Goal: Information Seeking & Learning: Learn about a topic

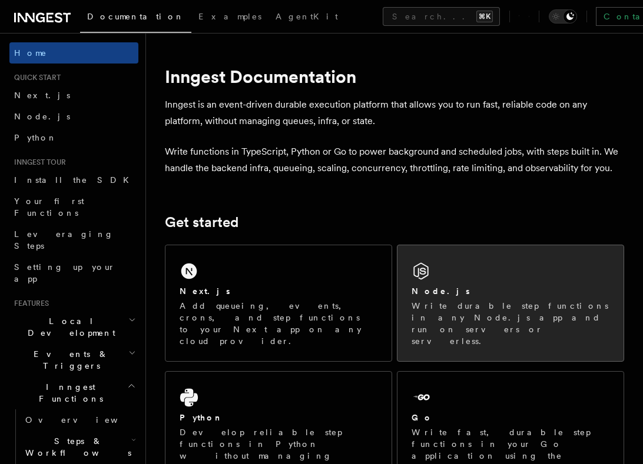
click at [480, 290] on div "Node.js" at bounding box center [510, 291] width 198 height 12
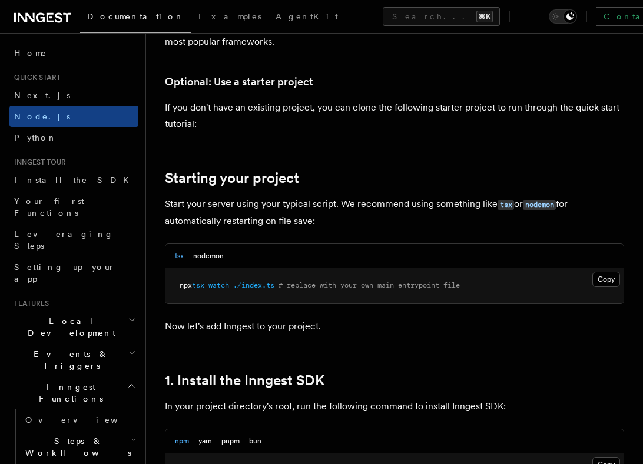
scroll to position [471, 0]
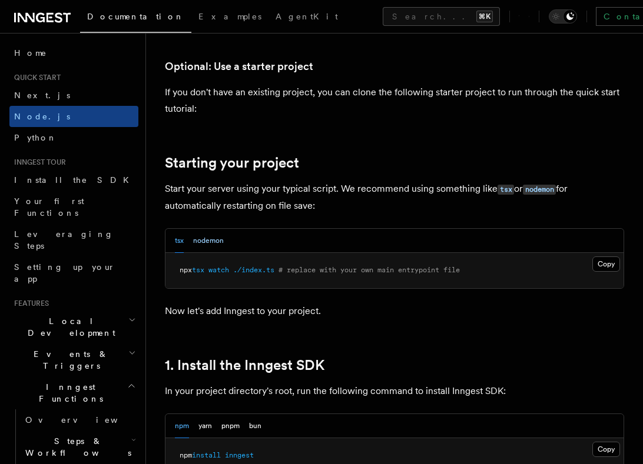
click at [211, 241] on button "nodemon" at bounding box center [208, 241] width 31 height 24
click at [175, 241] on button "tsx" at bounding box center [179, 241] width 9 height 24
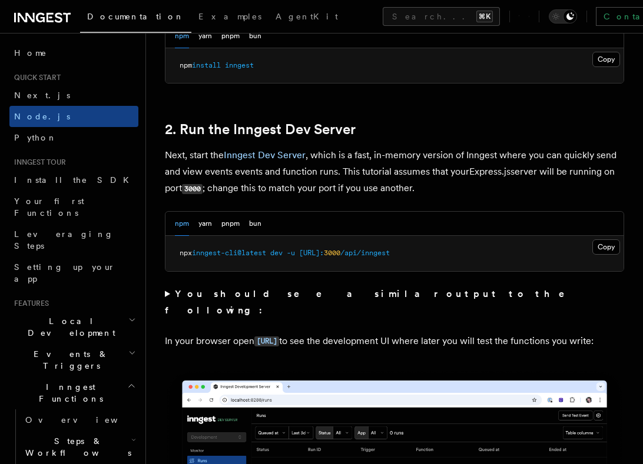
scroll to position [869, 0]
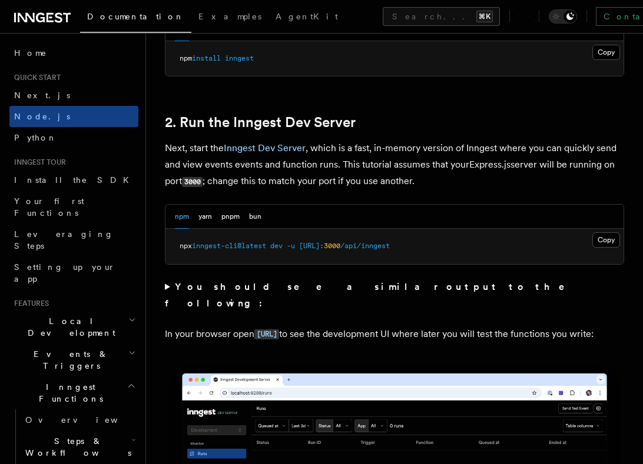
click at [265, 291] on strong "You should see a similar output to the following:" at bounding box center [373, 295] width 416 height 28
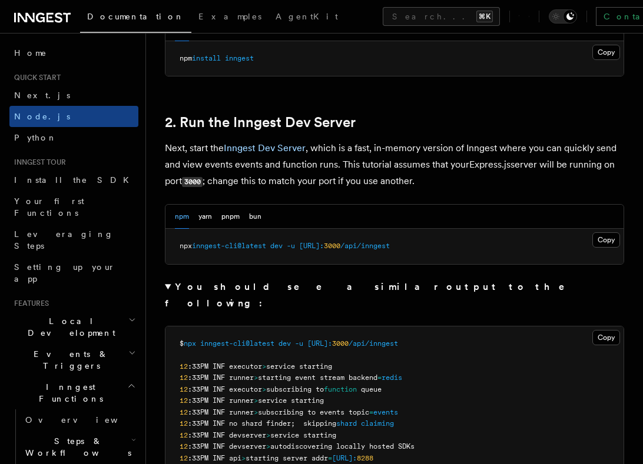
click at [265, 291] on strong "You should see a similar output to the following:" at bounding box center [373, 295] width 416 height 28
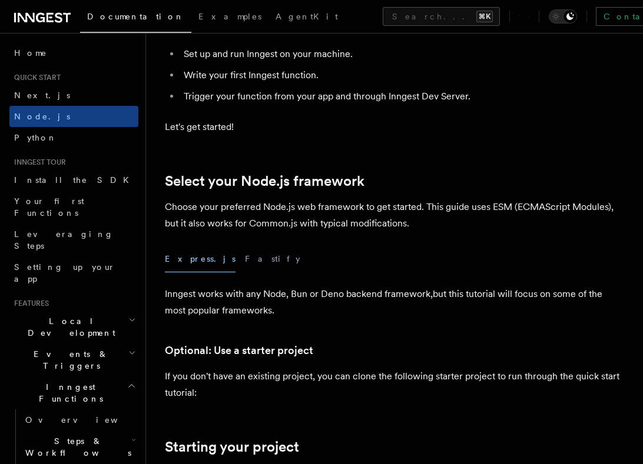
scroll to position [240, 0]
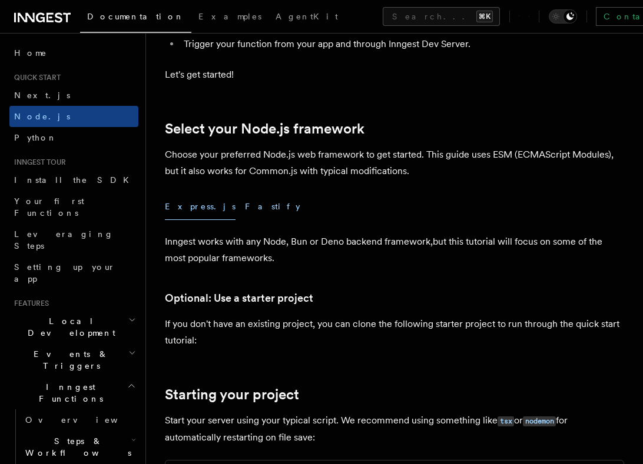
click at [245, 211] on button "Fastify" at bounding box center [272, 207] width 55 height 26
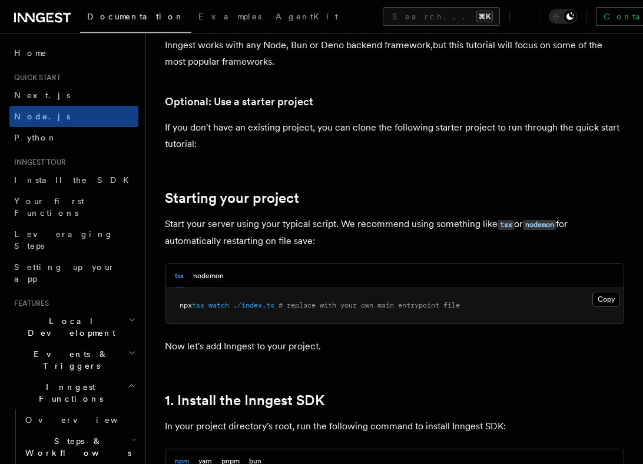
scroll to position [451, 0]
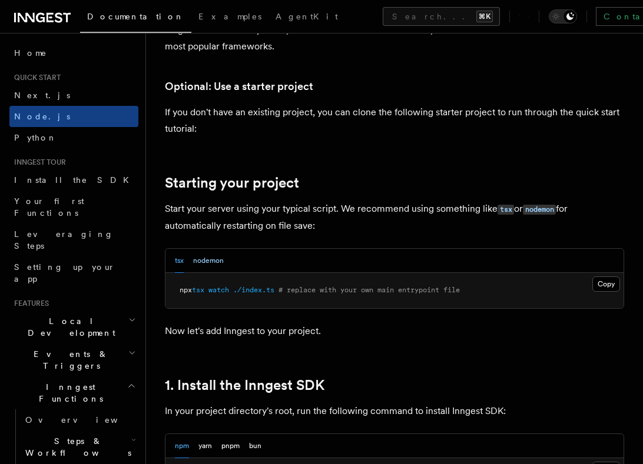
click at [213, 260] on button "nodemon" at bounding box center [208, 261] width 31 height 24
click at [182, 260] on button "tsx" at bounding box center [179, 261] width 9 height 24
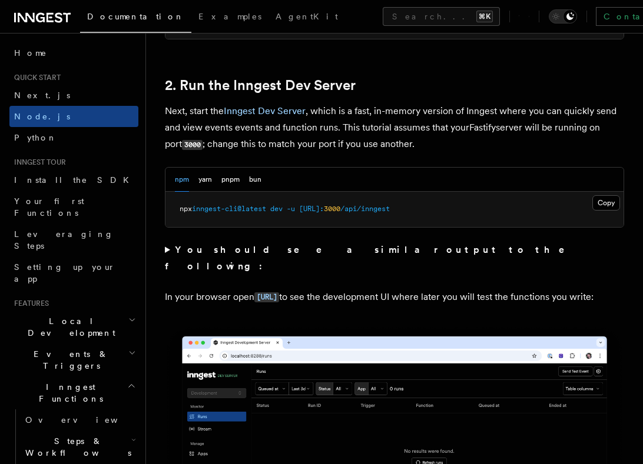
scroll to position [908, 0]
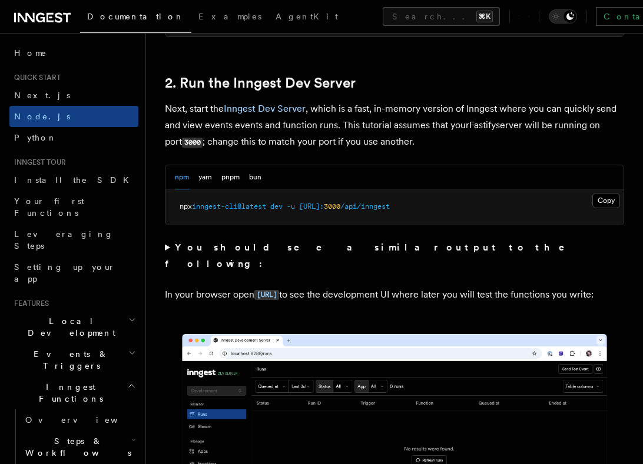
click at [236, 254] on summary "You should see a similar output to the following:" at bounding box center [394, 256] width 459 height 33
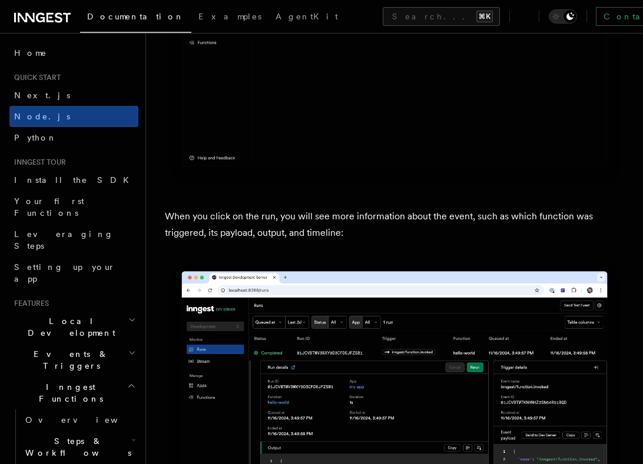
scroll to position [4962, 0]
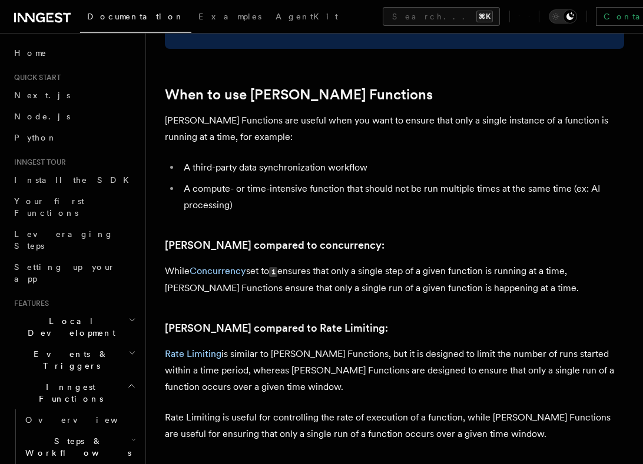
scroll to position [495, 0]
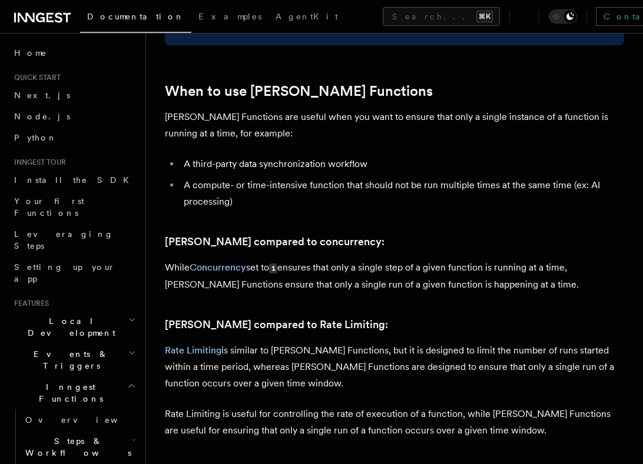
click at [290, 369] on p "Rate Limiting is similar to Singleton Functions, but it is designed to limit th…" at bounding box center [394, 367] width 459 height 49
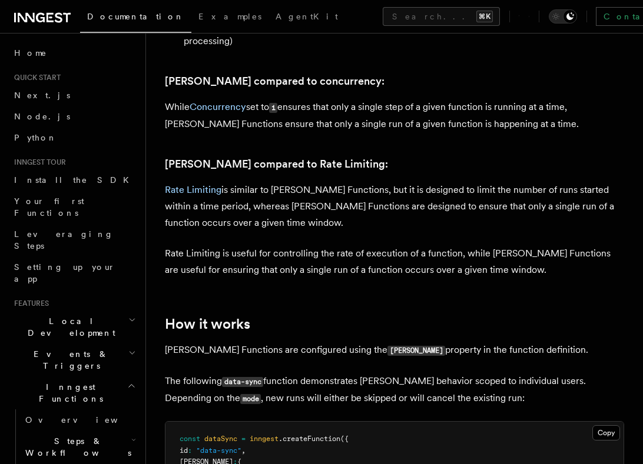
scroll to position [656, 0]
click at [269, 341] on p "Singleton Functions are configured using the singleton property in the function…" at bounding box center [394, 349] width 459 height 17
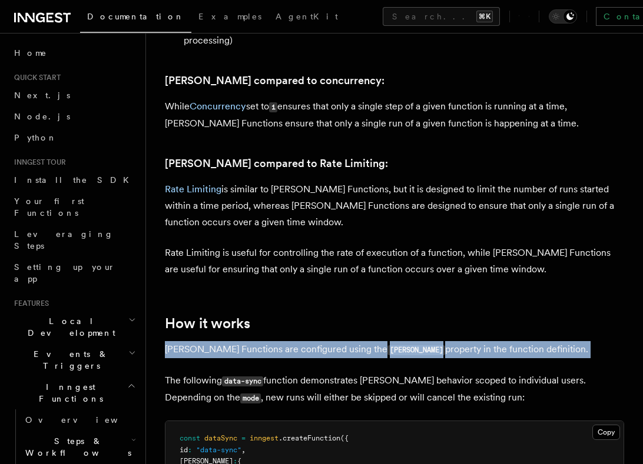
click at [269, 341] on p "Singleton Functions are configured using the singleton property in the function…" at bounding box center [394, 349] width 459 height 17
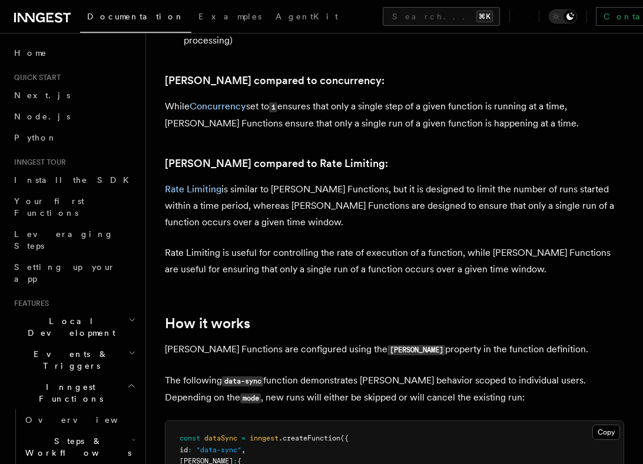
click at [282, 373] on p "The following data-sync function demonstrates singleton behavior scoped to indi…" at bounding box center [394, 390] width 459 height 34
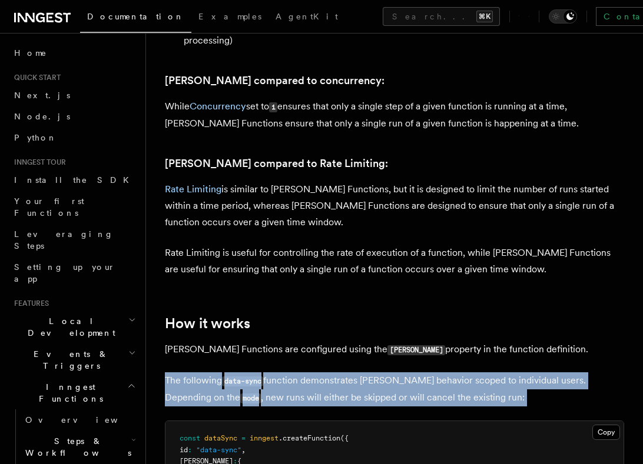
click at [282, 373] on p "The following data-sync function demonstrates singleton behavior scoped to indi…" at bounding box center [394, 390] width 459 height 34
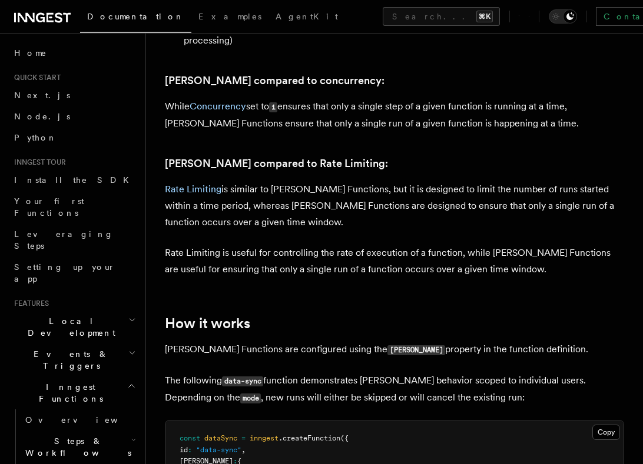
click at [268, 341] on p "Singleton Functions are configured using the singleton property in the function…" at bounding box center [394, 349] width 459 height 17
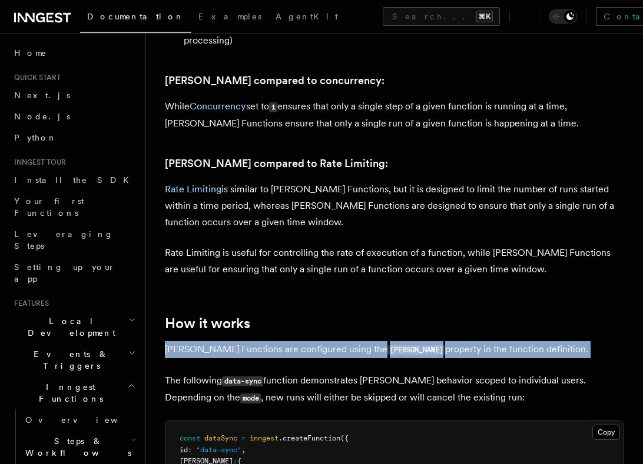
click at [268, 341] on p "Singleton Functions are configured using the singleton property in the function…" at bounding box center [394, 349] width 459 height 17
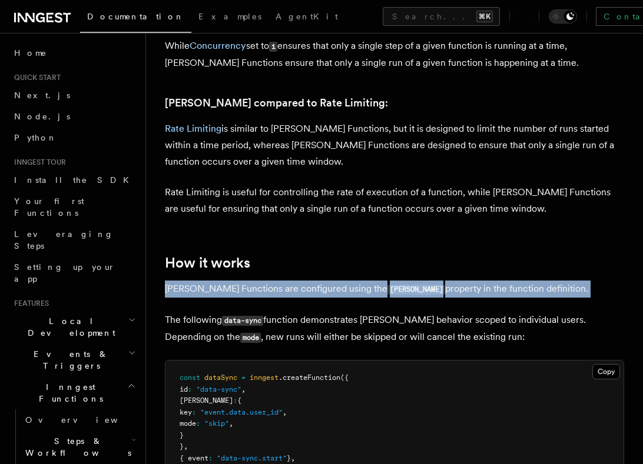
scroll to position [718, 0]
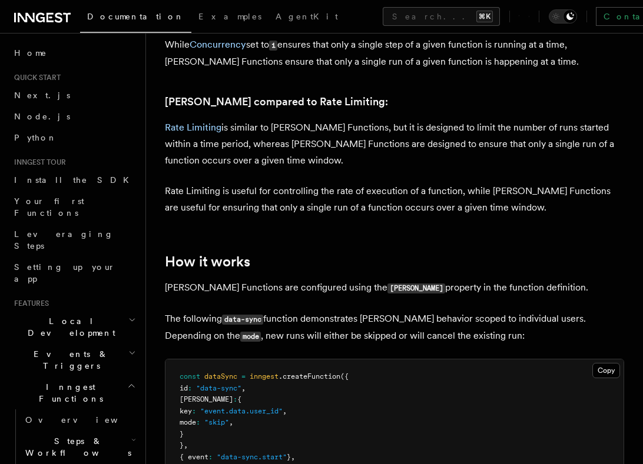
click at [280, 321] on p "The following data-sync function demonstrates singleton behavior scoped to indi…" at bounding box center [394, 328] width 459 height 34
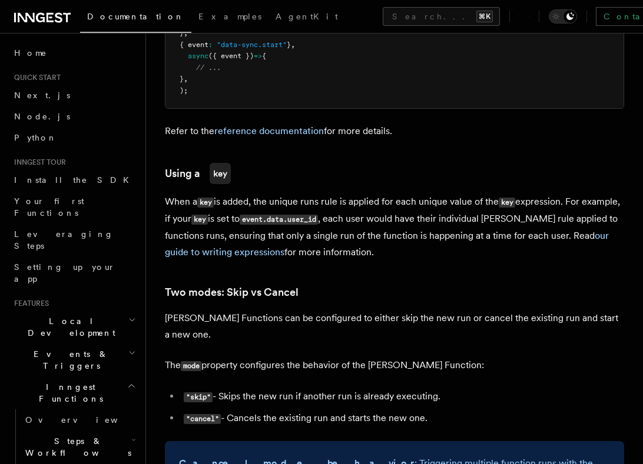
scroll to position [1134, 0]
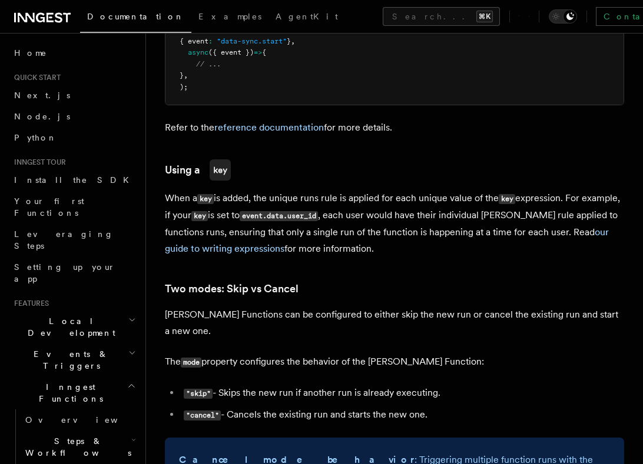
click at [425, 307] on p "Singleton Functions can be configured to either skip the new run or cancel the …" at bounding box center [394, 323] width 459 height 33
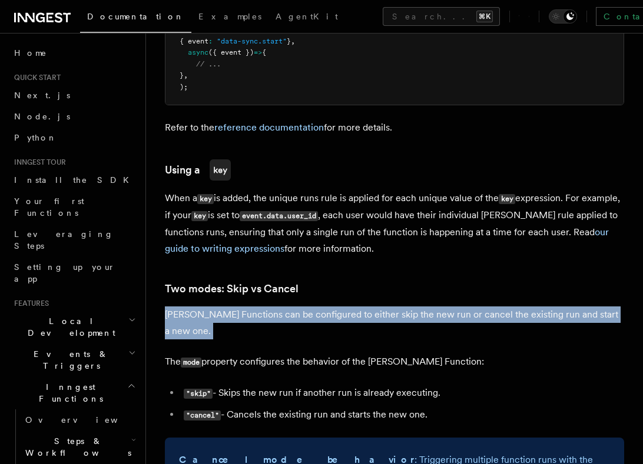
click at [425, 307] on p "Singleton Functions can be configured to either skip the new run or cancel the …" at bounding box center [394, 323] width 459 height 33
click at [398, 307] on p "Singleton Functions can be configured to either skip the new run or cancel the …" at bounding box center [394, 323] width 459 height 33
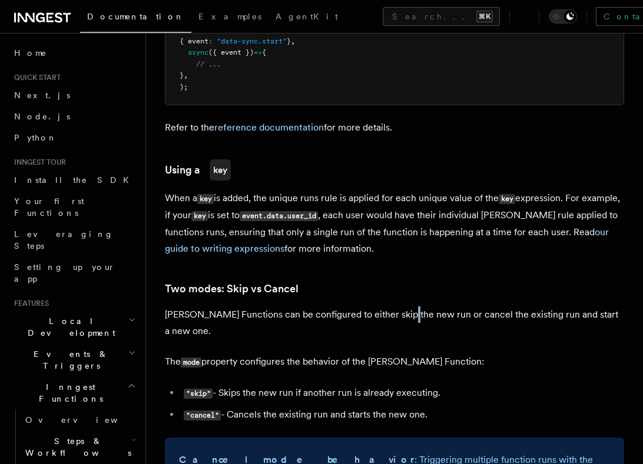
click at [398, 307] on p "Singleton Functions can be configured to either skip the new run or cancel the …" at bounding box center [394, 323] width 459 height 33
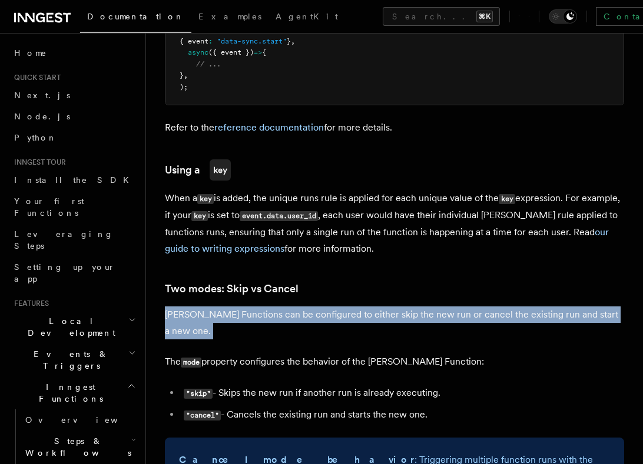
click at [398, 307] on p "Singleton Functions can be configured to either skip the new run or cancel the …" at bounding box center [394, 323] width 459 height 33
click at [407, 327] on article "Features Inngest Functions Flow Control Singleton Functions TypeScript v3.39.0+…" at bounding box center [394, 378] width 459 height 2921
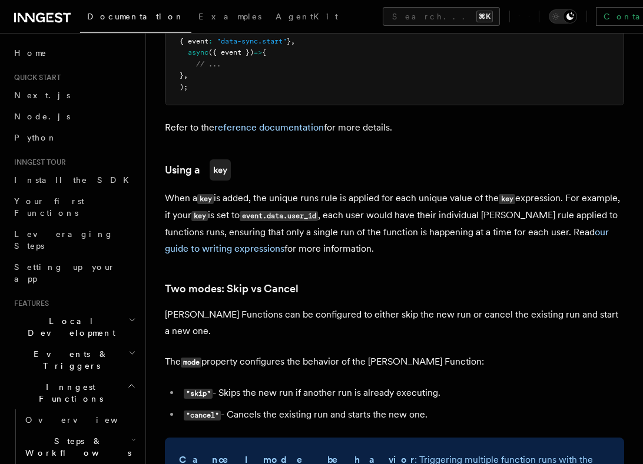
click at [377, 354] on p "The mode property configures the behavior of the Singleton Function:" at bounding box center [394, 362] width 459 height 17
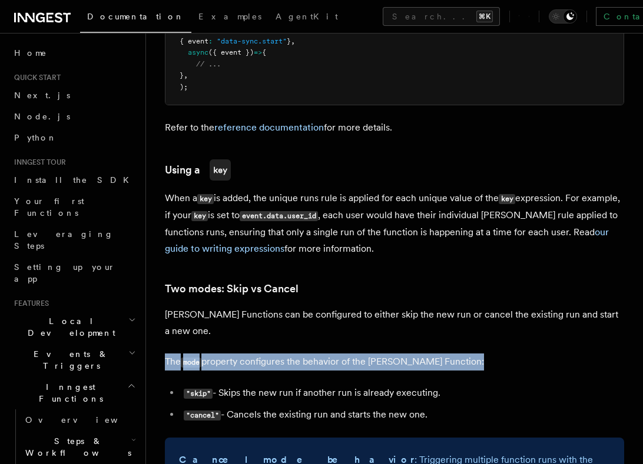
click at [377, 354] on p "The mode property configures the behavior of the Singleton Function:" at bounding box center [394, 362] width 459 height 17
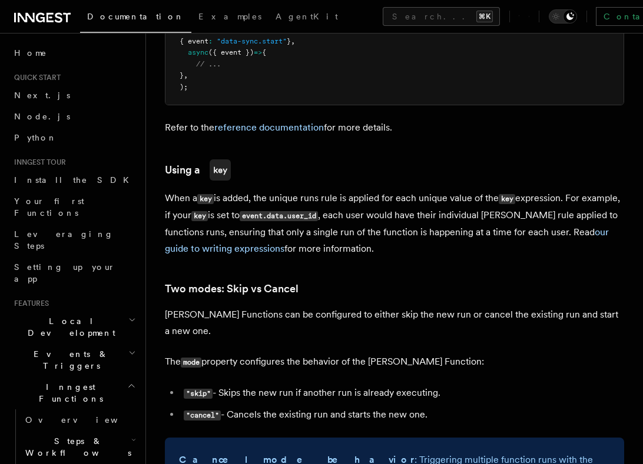
click at [377, 385] on li ""skip" - Skips the new run if another run is already executing." at bounding box center [402, 393] width 444 height 17
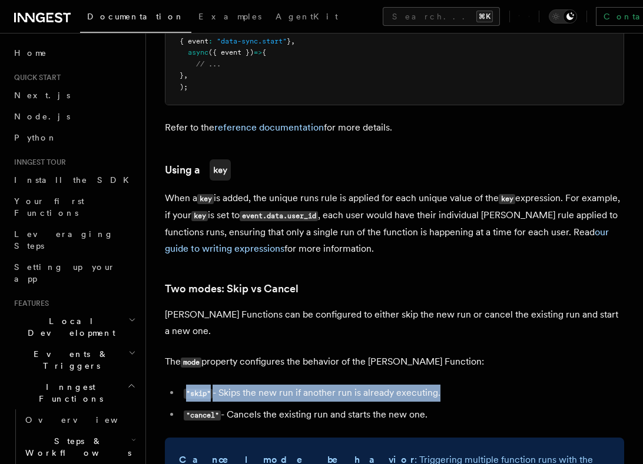
click at [377, 385] on li ""skip" - Skips the new run if another run is already executing." at bounding box center [402, 393] width 444 height 17
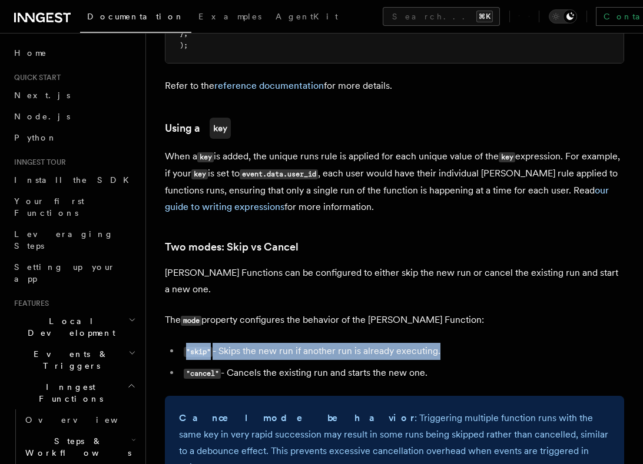
scroll to position [1180, 0]
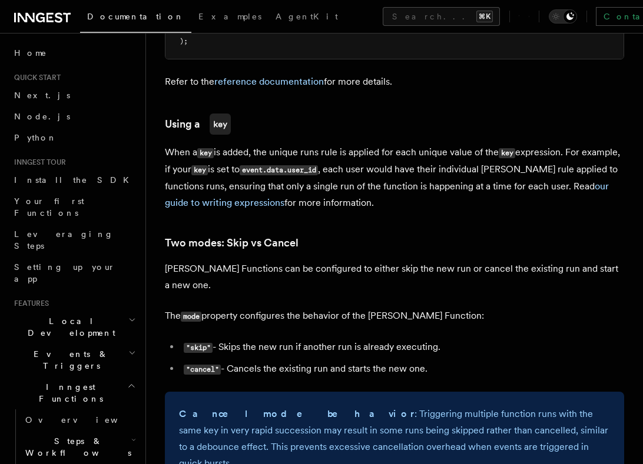
click at [371, 361] on li ""cancel" - Cancels the existing run and starts the new one." at bounding box center [402, 369] width 444 height 17
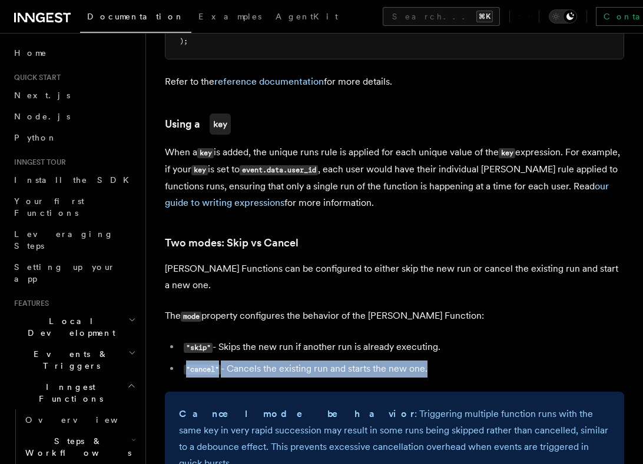
click at [371, 361] on li ""cancel" - Cancels the existing run and starts the new one." at bounding box center [402, 369] width 444 height 17
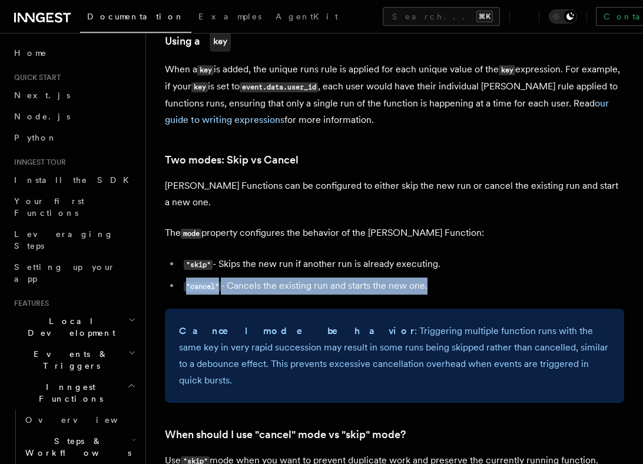
scroll to position [1273, 0]
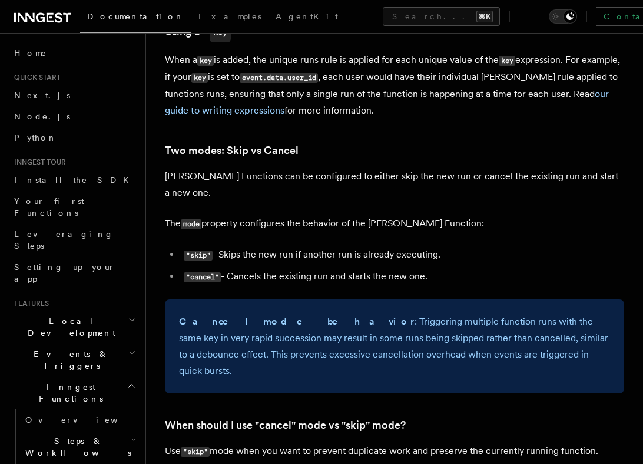
click at [468, 417] on h3 "When should I use "cancel" mode vs "skip" mode?" at bounding box center [394, 425] width 459 height 16
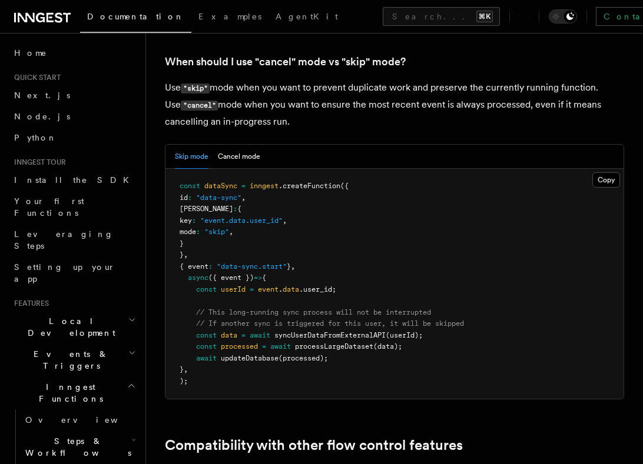
scroll to position [1639, 0]
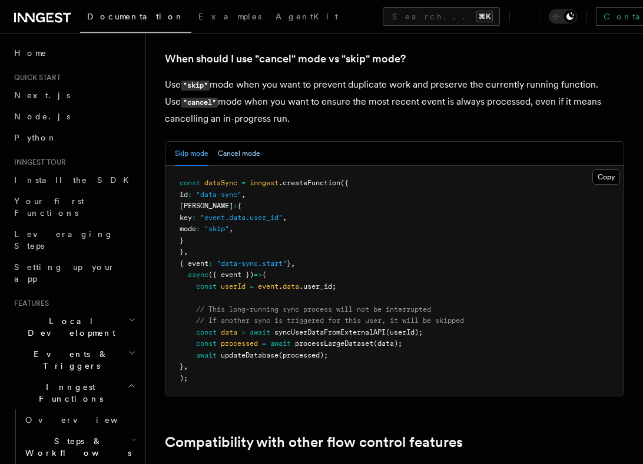
click at [240, 142] on button "Cancel mode" at bounding box center [239, 154] width 42 height 24
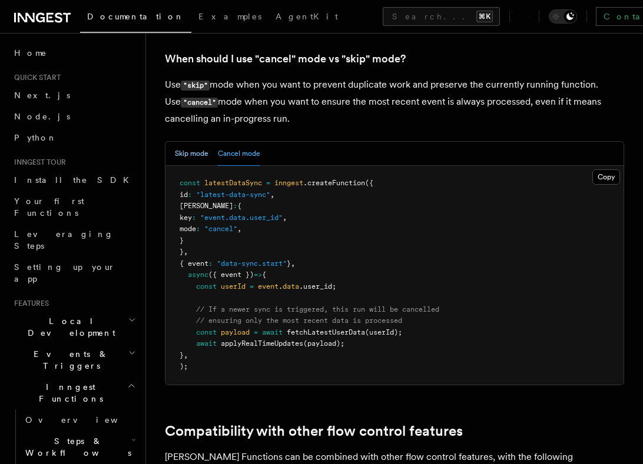
click at [197, 142] on button "Skip mode" at bounding box center [192, 154] width 34 height 24
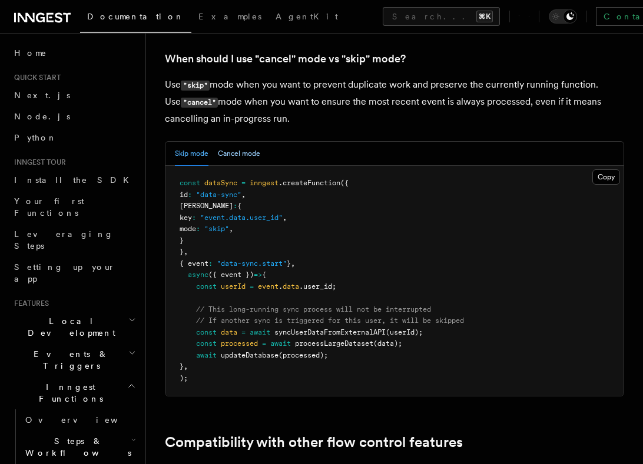
click at [240, 142] on button "Cancel mode" at bounding box center [239, 154] width 42 height 24
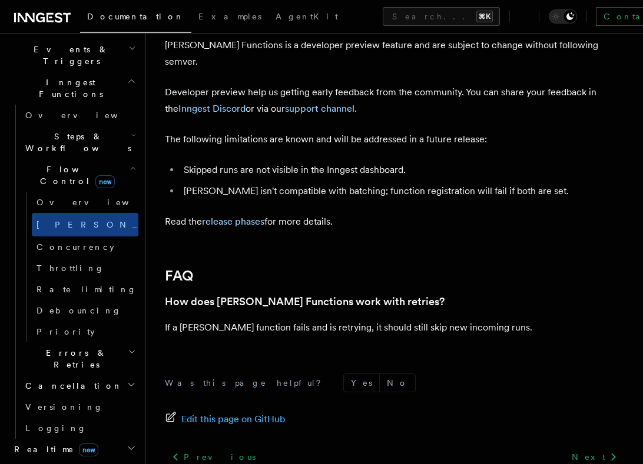
scroll to position [336, 0]
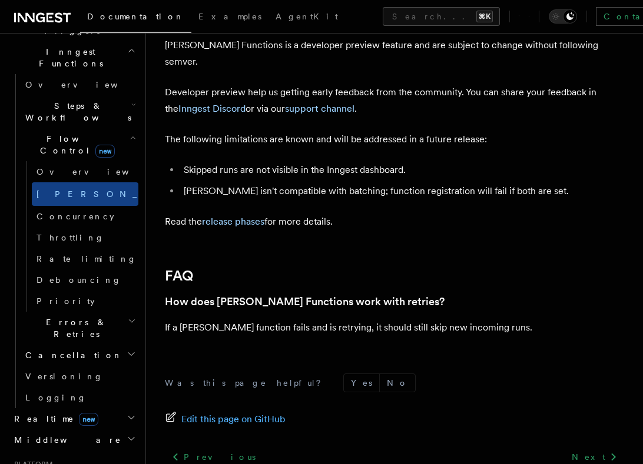
click at [93, 409] on h2 "Realtime new" at bounding box center [73, 419] width 129 height 21
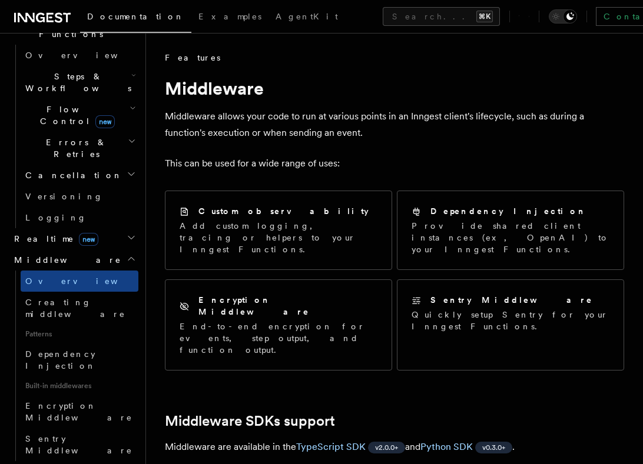
scroll to position [367, 0]
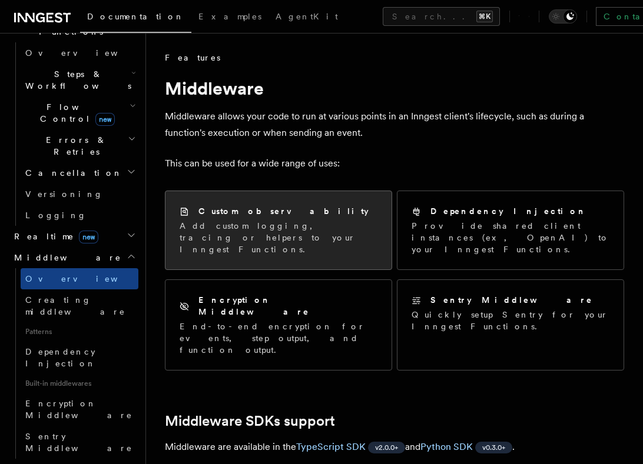
click at [281, 238] on p "Add custom logging, tracing or helpers to your Inngest Functions." at bounding box center [279, 237] width 198 height 35
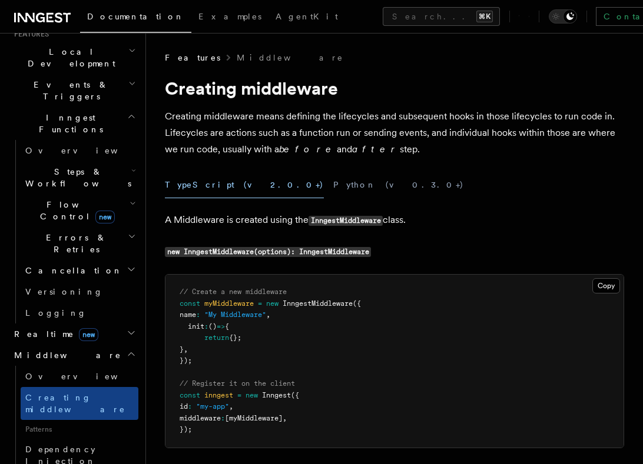
scroll to position [272, 0]
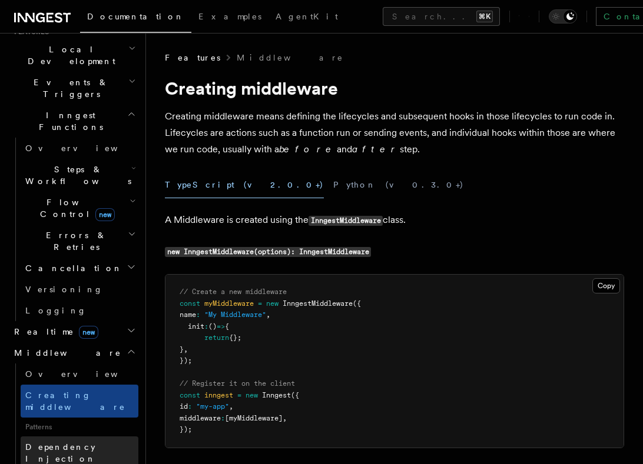
click at [71, 441] on span "Dependency Injection" at bounding box center [81, 453] width 113 height 24
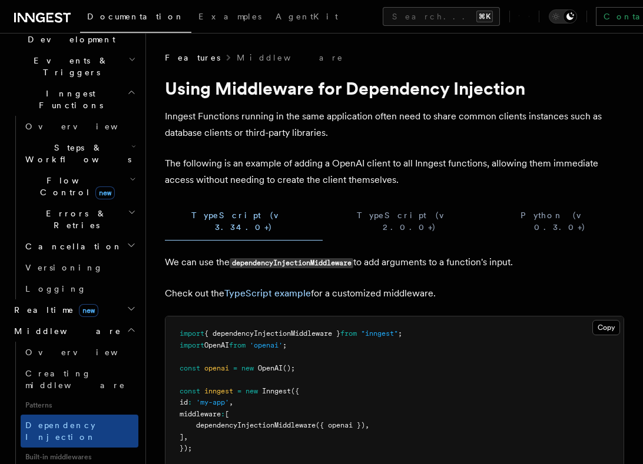
scroll to position [301, 0]
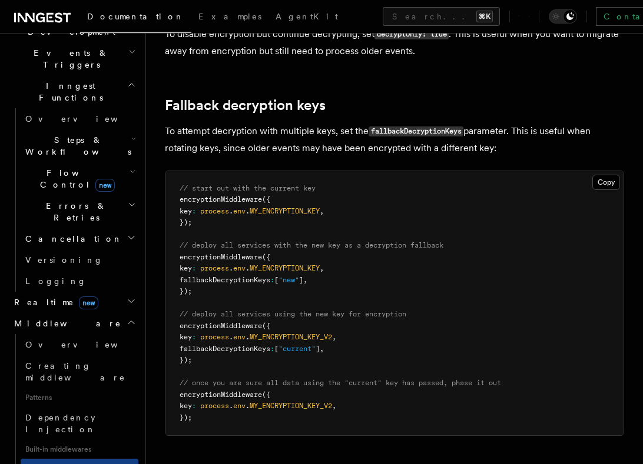
scroll to position [868, 0]
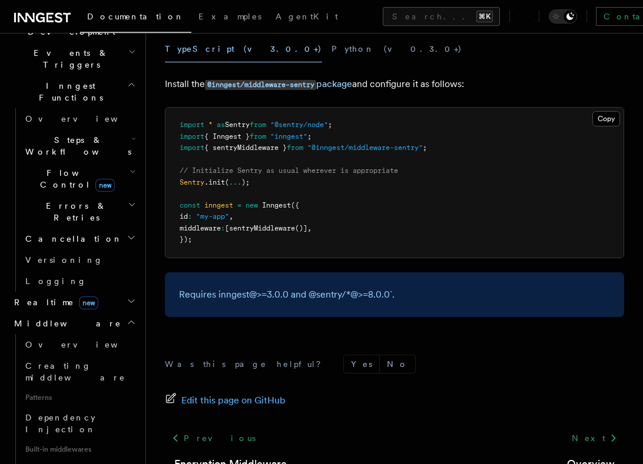
scroll to position [104, 0]
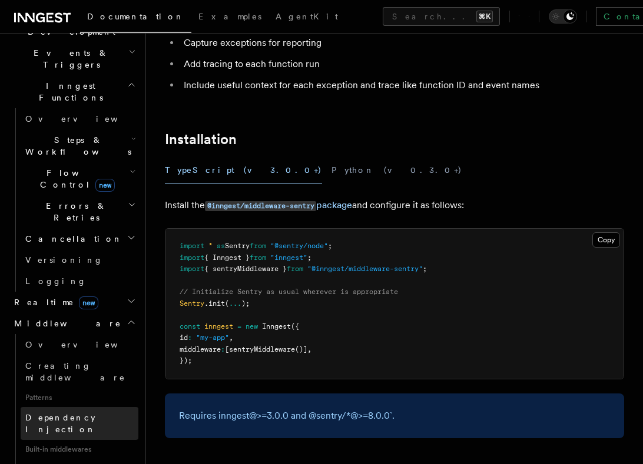
click at [52, 413] on span "Dependency Injection" at bounding box center [60, 423] width 71 height 21
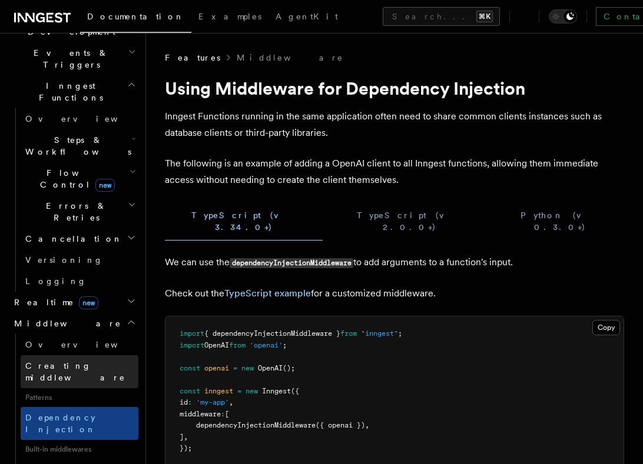
click at [60, 361] on span "Creating middleware" at bounding box center [75, 371] width 100 height 21
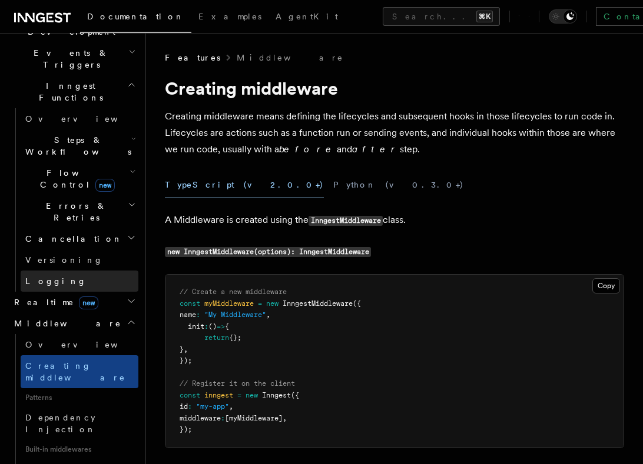
click at [82, 271] on link "Logging" at bounding box center [80, 281] width 118 height 21
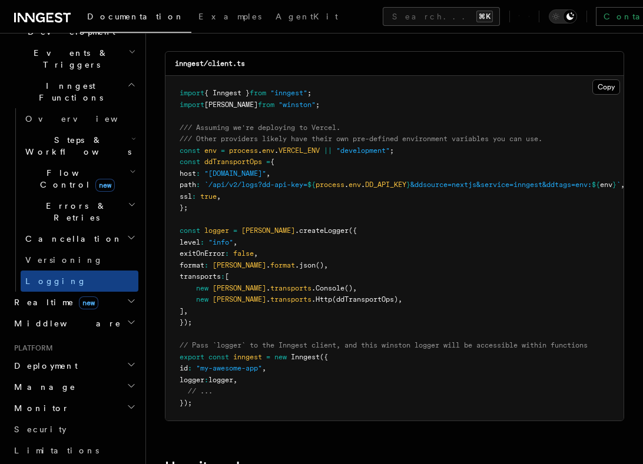
scroll to position [1012, 0]
click at [44, 255] on span "Versioning" at bounding box center [64, 259] width 78 height 9
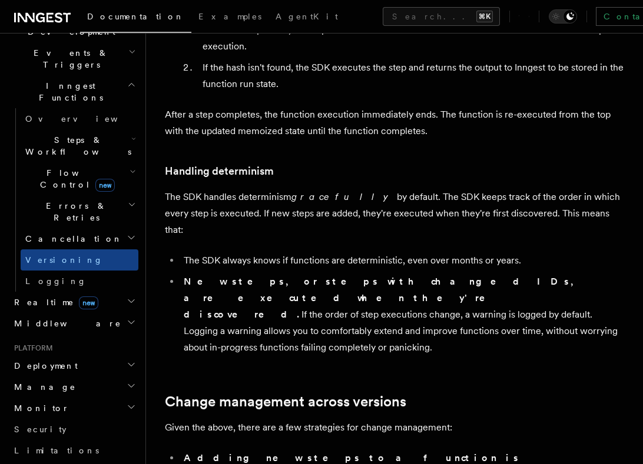
scroll to position [240, 0]
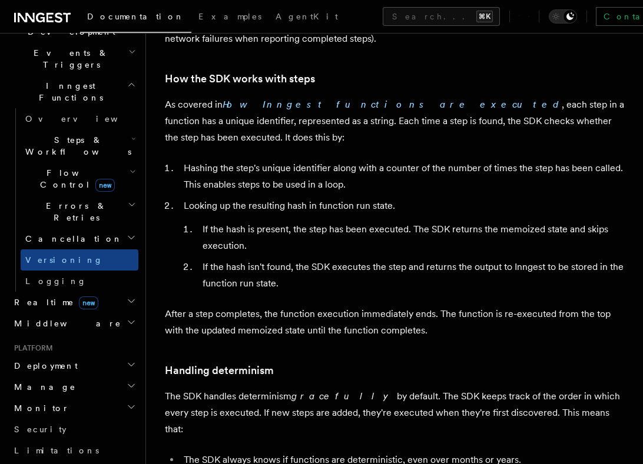
click at [71, 233] on span "Cancellation" at bounding box center [72, 239] width 102 height 12
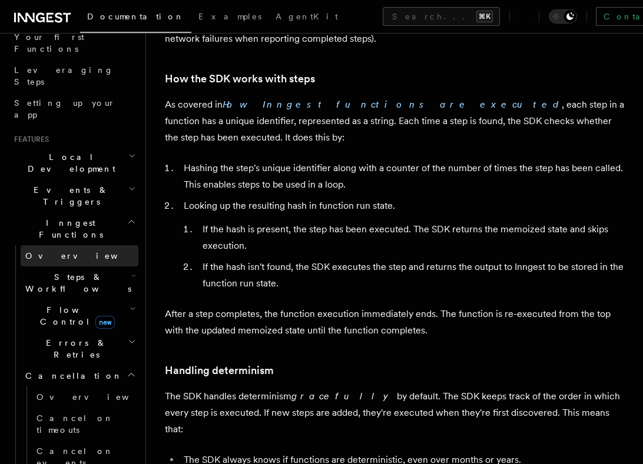
scroll to position [164, 0]
click at [67, 272] on span "Steps & Workflows" at bounding box center [76, 284] width 111 height 24
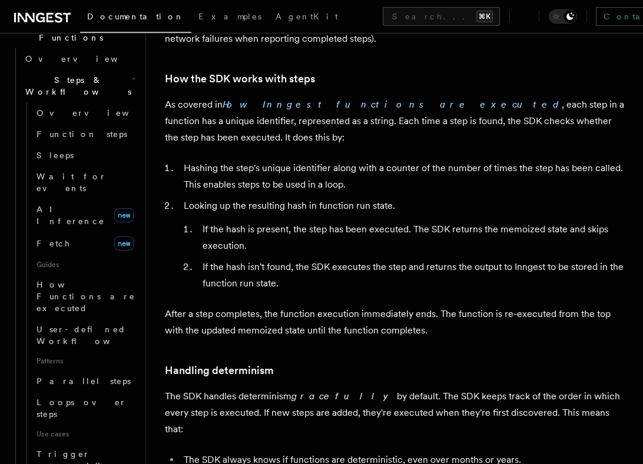
scroll to position [308, 0]
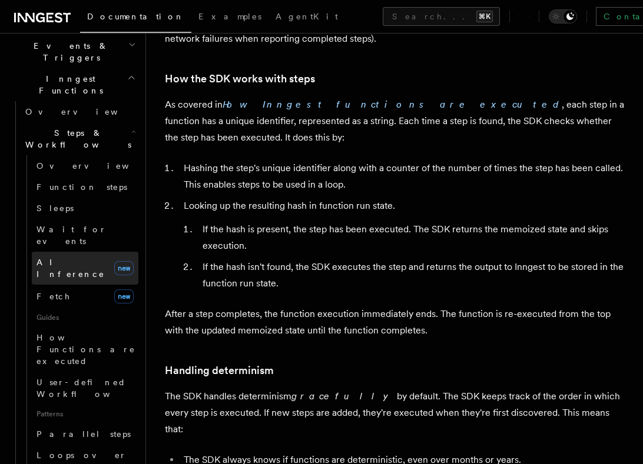
click at [66, 258] on span "AI Inference" at bounding box center [70, 268] width 68 height 21
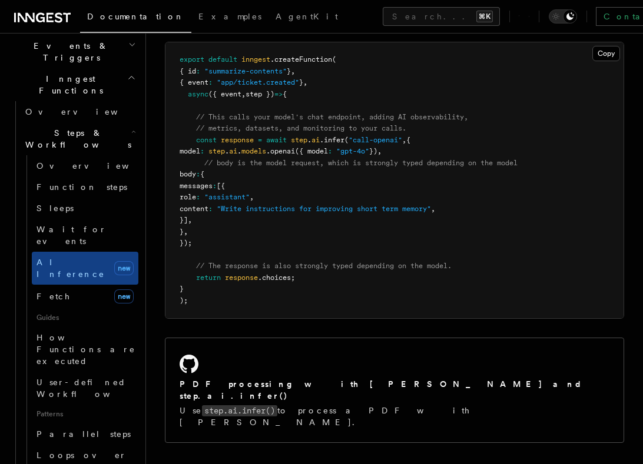
scroll to position [1412, 0]
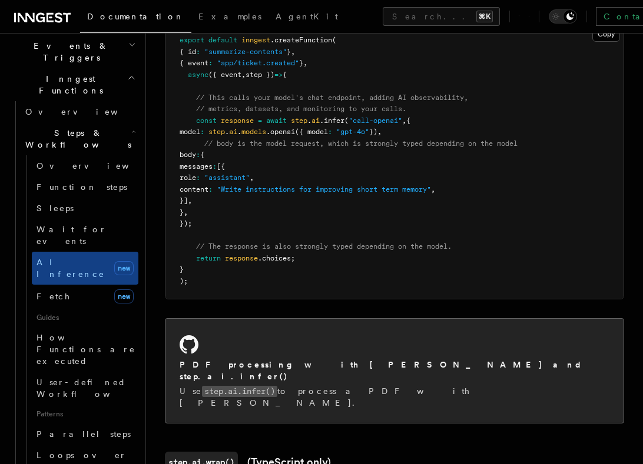
click at [274, 359] on h2 "PDF processing with [PERSON_NAME] and step.ai.infer()" at bounding box center [395, 371] width 430 height 24
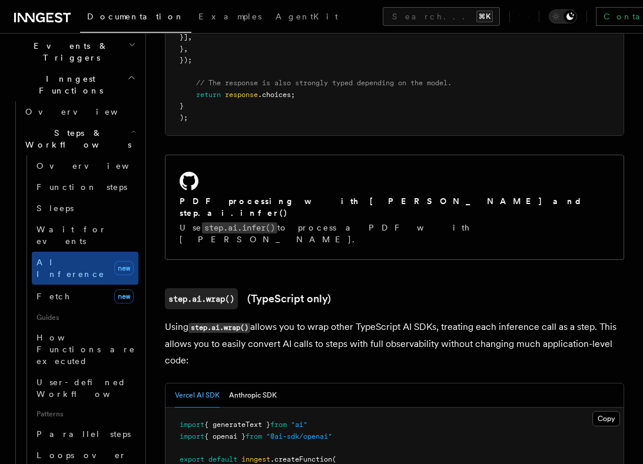
scroll to position [1606, 0]
